Goal: Task Accomplishment & Management: Use online tool/utility

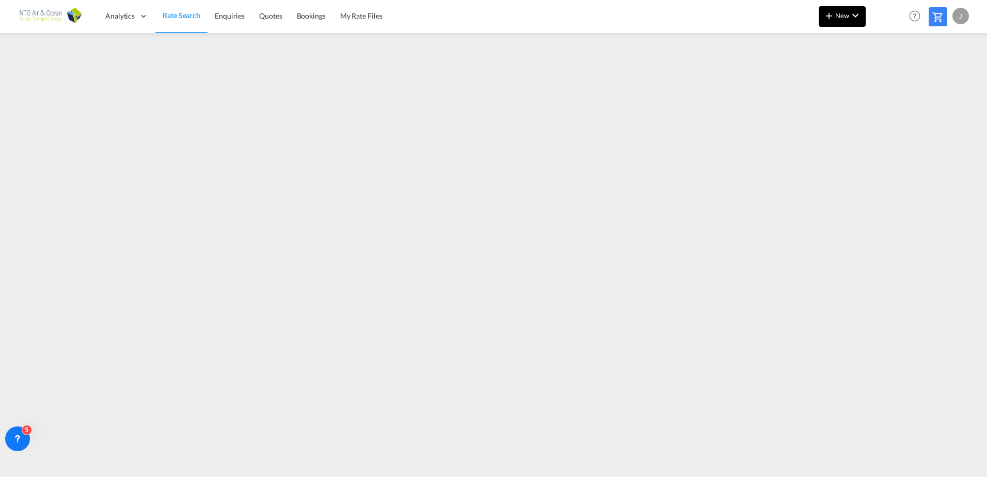
click at [860, 18] on md-icon "icon-chevron-down" at bounding box center [855, 15] width 12 height 12
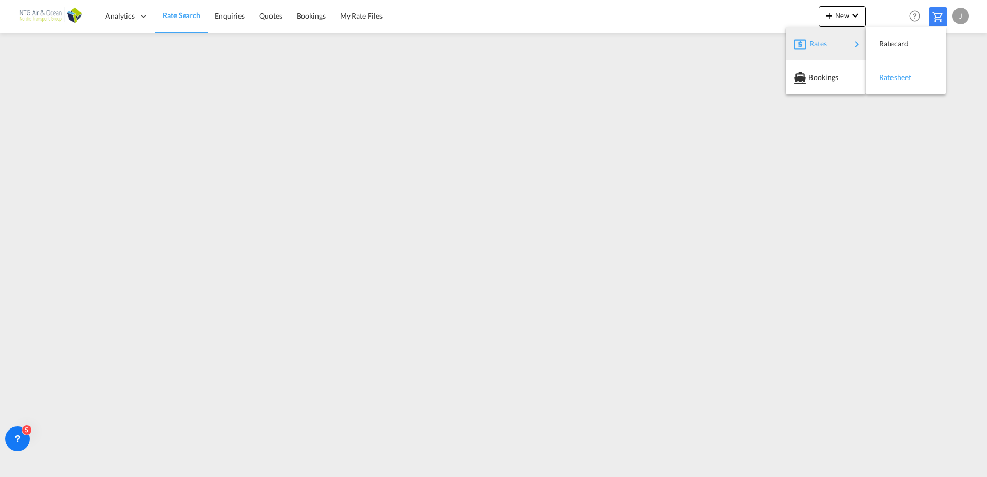
click at [890, 77] on span "Ratesheet" at bounding box center [884, 77] width 11 height 21
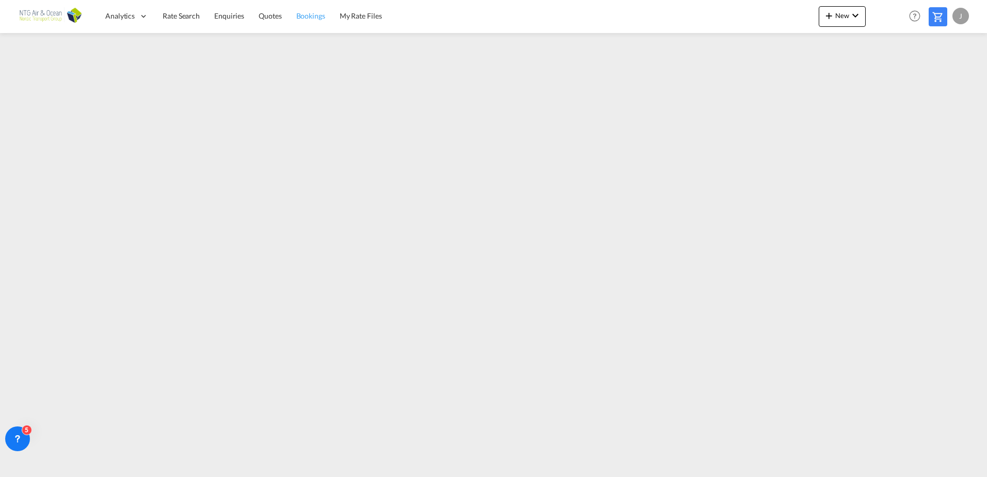
click at [305, 18] on span "Bookings" at bounding box center [310, 15] width 29 height 9
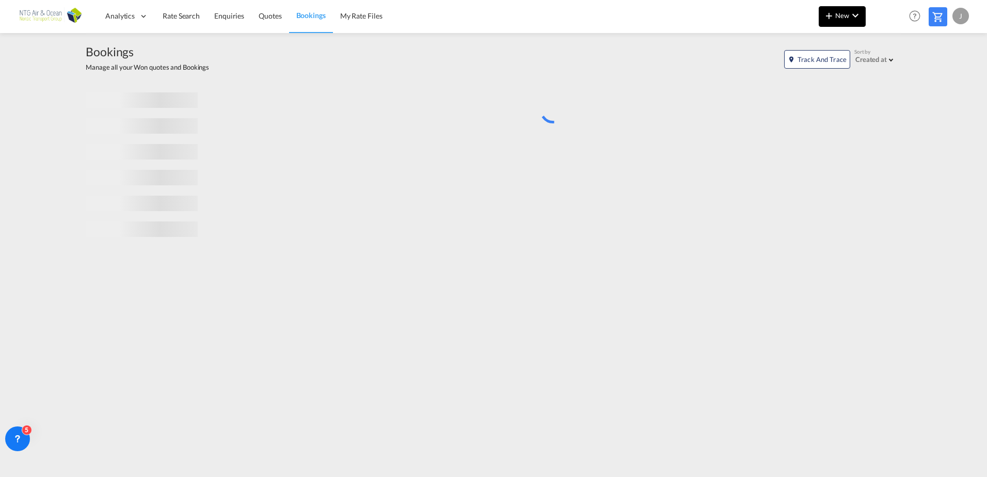
click at [863, 16] on button "New" at bounding box center [842, 16] width 47 height 21
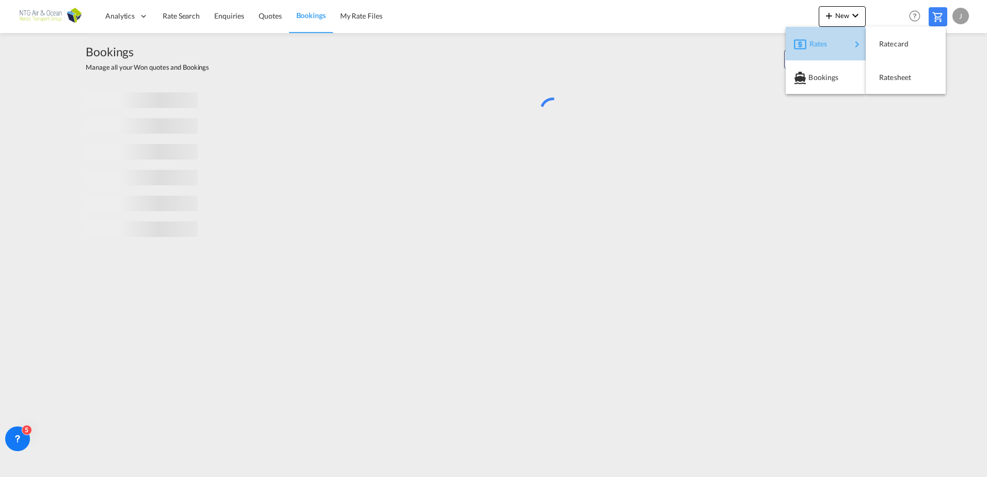
click at [829, 49] on div "Rates" at bounding box center [829, 44] width 41 height 26
click at [890, 75] on span "Ratesheet" at bounding box center [884, 77] width 11 height 21
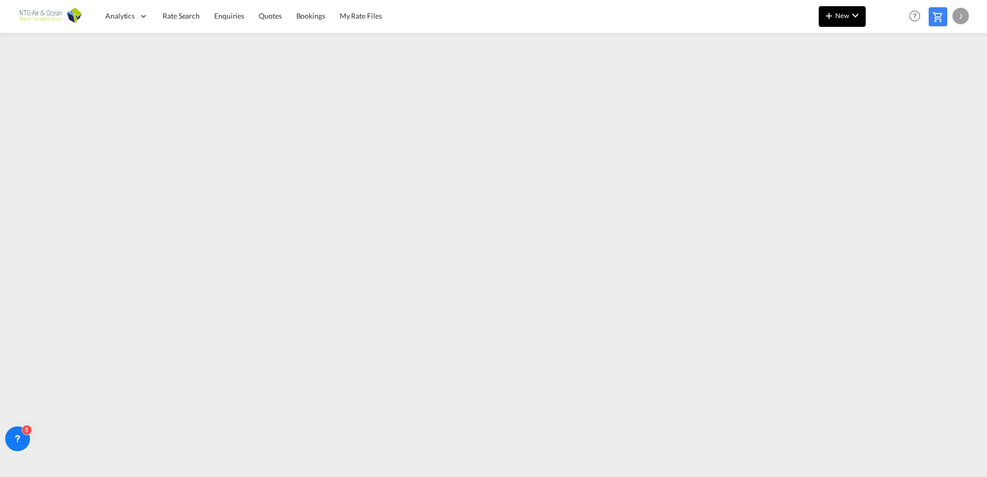
click at [854, 13] on md-icon "icon-chevron-down" at bounding box center [855, 15] width 12 height 12
click at [396, 113] on md-backdrop at bounding box center [493, 238] width 987 height 477
